Goal: Transaction & Acquisition: Subscribe to service/newsletter

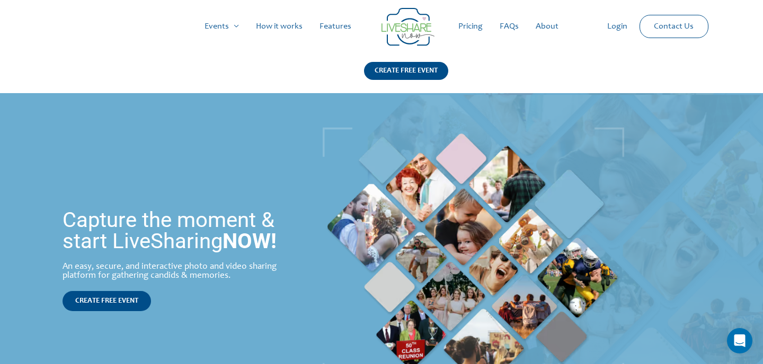
click at [478, 24] on link "Pricing" at bounding box center [470, 27] width 41 height 34
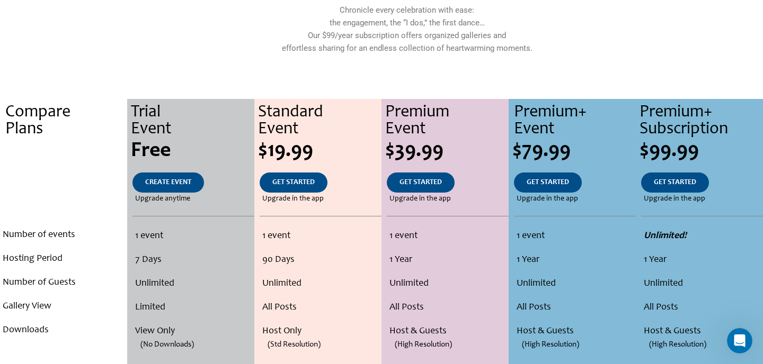
scroll to position [23, 0]
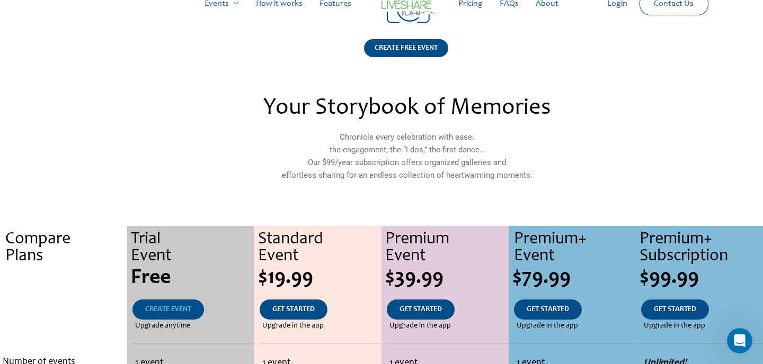
click at [167, 309] on span "CREATE EVENT" at bounding box center [168, 309] width 46 height 7
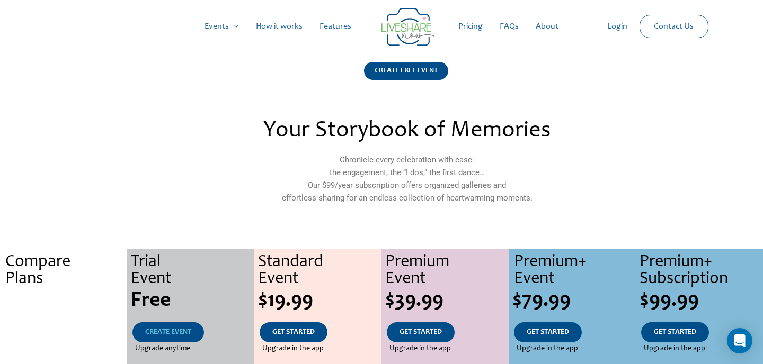
click at [162, 328] on link "CREATE EVENT" at bounding box center [168, 333] width 72 height 20
